Goal: Task Accomplishment & Management: Use online tool/utility

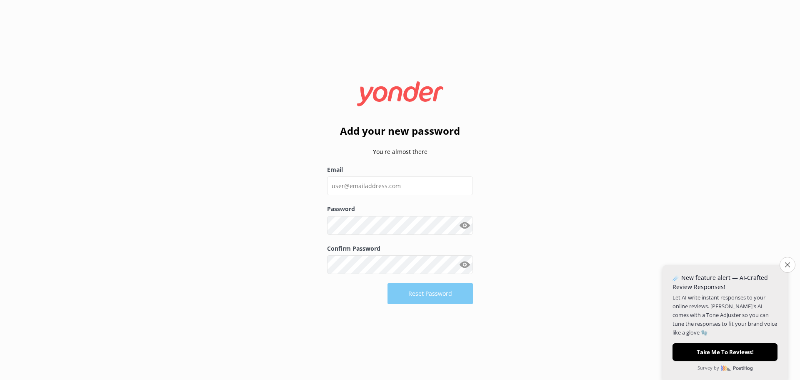
click at [470, 223] on button "Show password" at bounding box center [464, 225] width 17 height 17
click at [446, 295] on div "Reset Password" at bounding box center [400, 293] width 146 height 21
click at [444, 295] on div "Reset Password" at bounding box center [400, 293] width 146 height 21
click at [408, 188] on input "Email" at bounding box center [400, 185] width 146 height 19
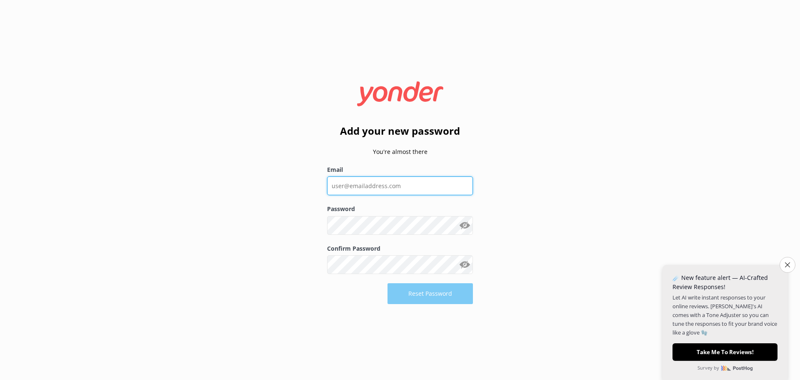
type input "[EMAIL_ADDRESS][DOMAIN_NAME]"
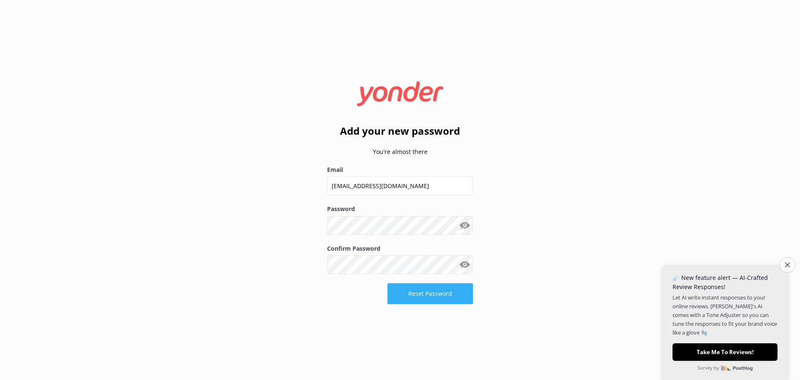
click at [435, 295] on button "Reset Password" at bounding box center [430, 293] width 85 height 21
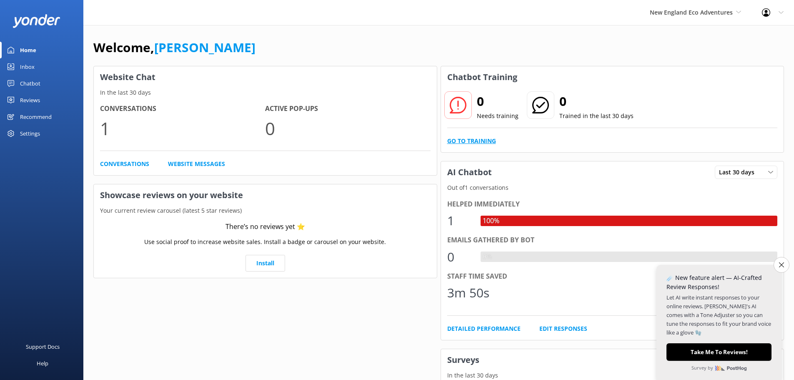
click at [470, 137] on link "Go to Training" at bounding box center [471, 140] width 49 height 9
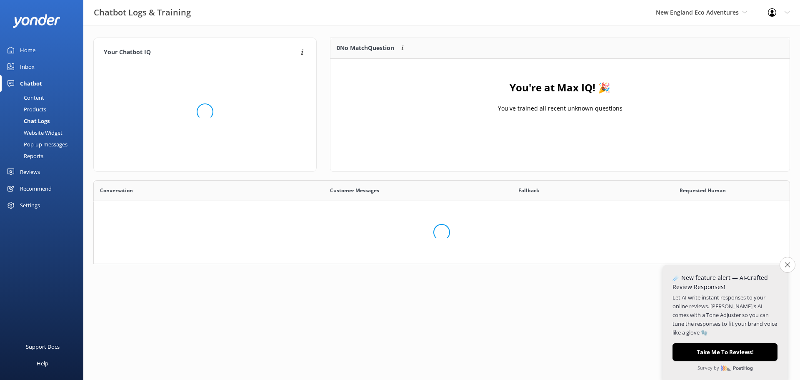
scroll to position [42, 690]
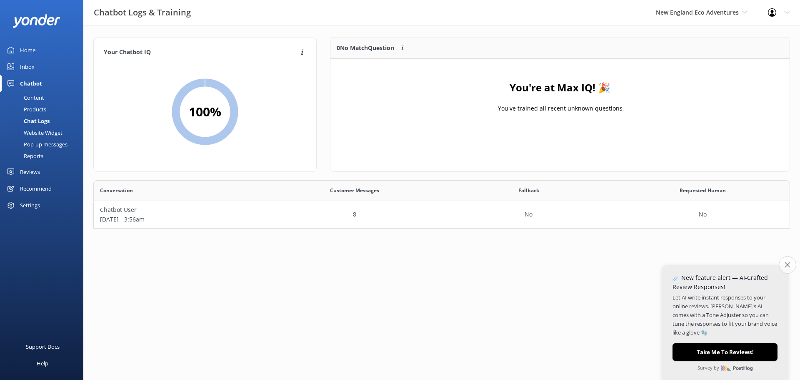
click at [785, 268] on button "Close survey" at bounding box center [788, 265] width 18 height 18
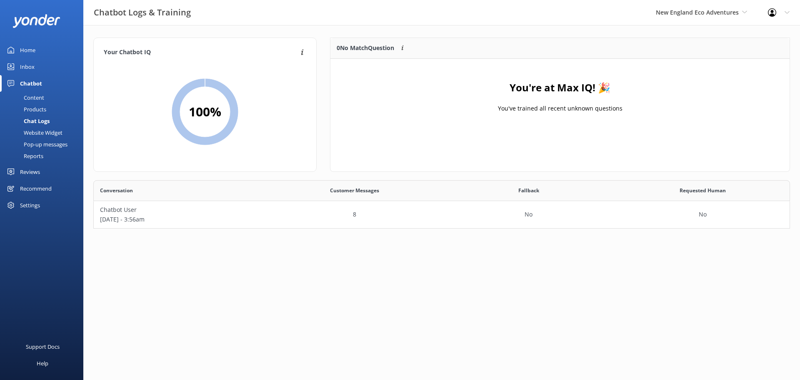
click at [533, 113] on p "You've trained all recent unknown questions" at bounding box center [560, 108] width 125 height 9
click at [788, 14] on icon at bounding box center [787, 12] width 5 height 5
click at [747, 14] on icon at bounding box center [744, 12] width 5 height 5
click at [768, 11] on use at bounding box center [772, 12] width 8 height 8
click at [546, 95] on h4 "You're at Max IQ! 🎉" at bounding box center [560, 88] width 101 height 16
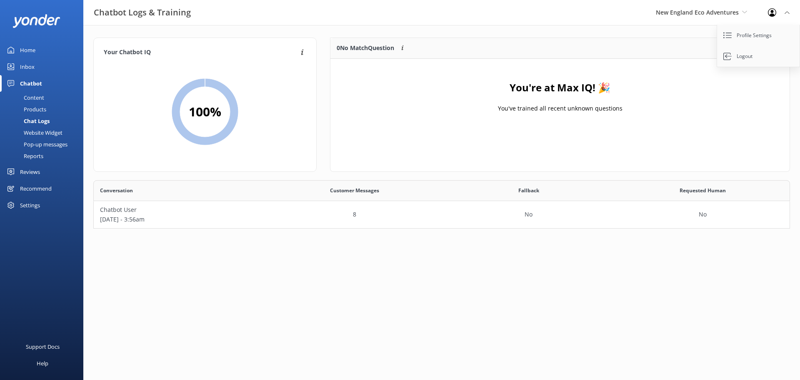
click at [167, 265] on html "Chatbot Logs & Training New England Eco Adventures New England Eco Adventures R…" at bounding box center [400, 190] width 800 height 380
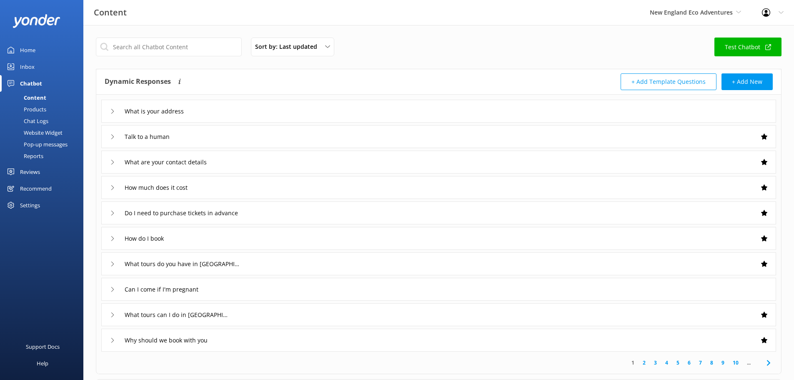
click at [733, 48] on link "Test Chatbot" at bounding box center [747, 47] width 67 height 19
